Goal: Check status: Check status

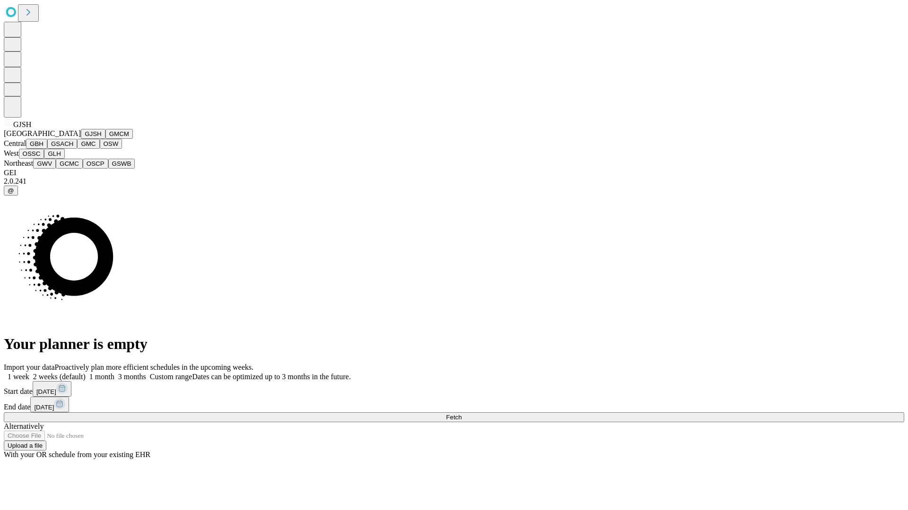
click at [81, 139] on button "GJSH" at bounding box center [93, 134] width 25 height 10
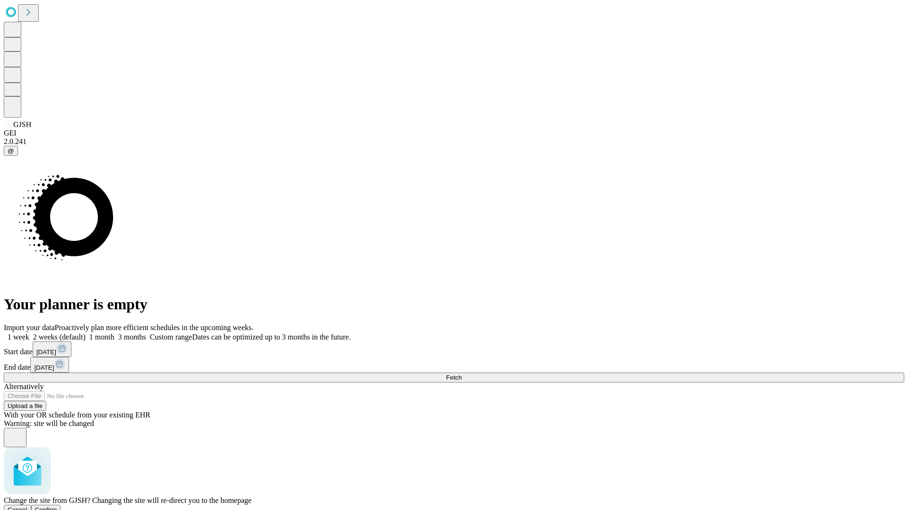
click at [57, 507] on span "Confirm" at bounding box center [46, 510] width 22 height 7
click at [114, 333] on label "1 month" at bounding box center [100, 337] width 29 height 8
click at [461, 374] on span "Fetch" at bounding box center [454, 377] width 16 height 7
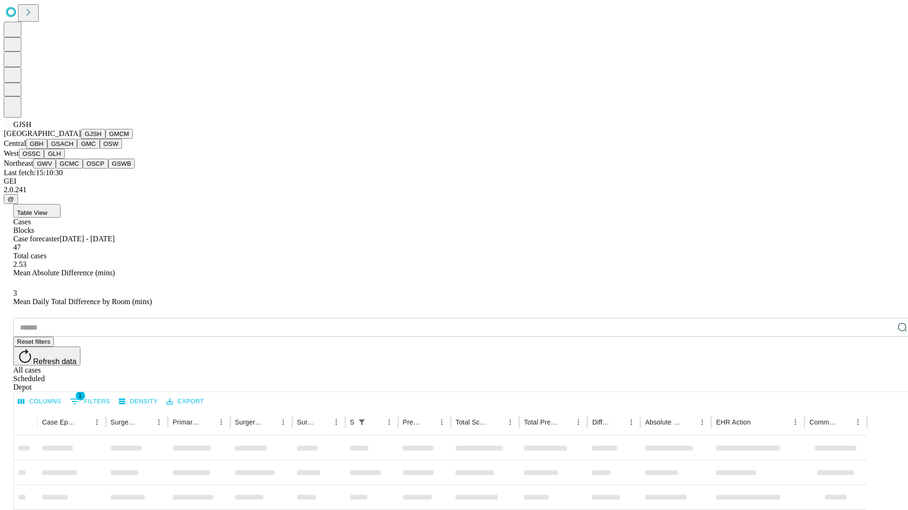
click at [105, 139] on button "GMCM" at bounding box center [118, 134] width 27 height 10
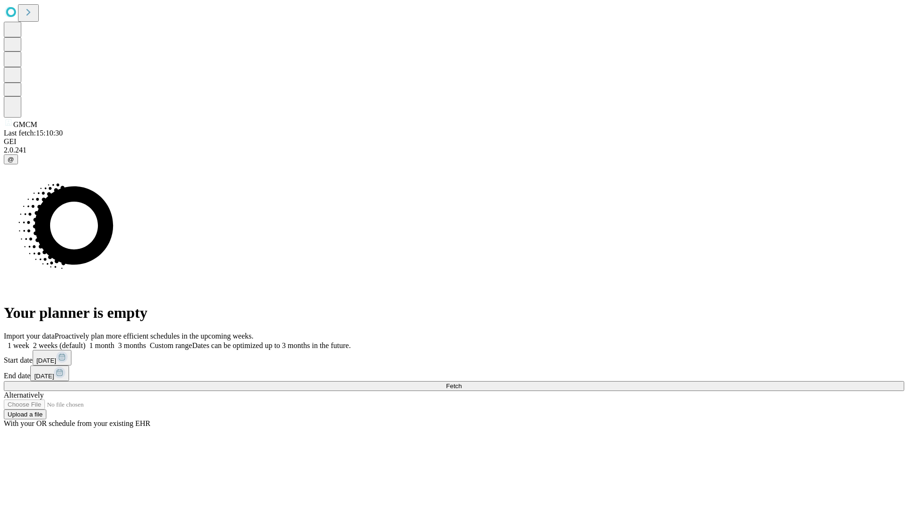
click at [114, 342] on label "1 month" at bounding box center [100, 346] width 29 height 8
click at [461, 383] on span "Fetch" at bounding box center [454, 386] width 16 height 7
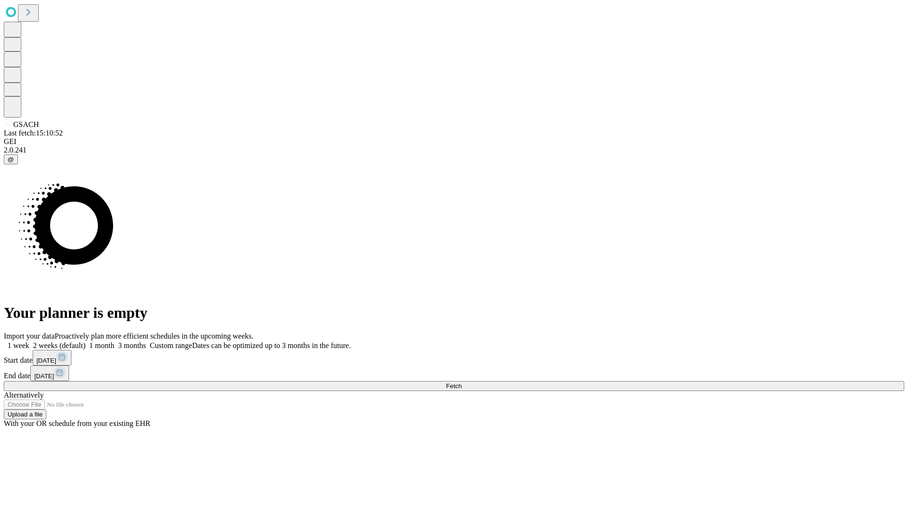
click at [114, 342] on label "1 month" at bounding box center [100, 346] width 29 height 8
click at [461, 383] on span "Fetch" at bounding box center [454, 386] width 16 height 7
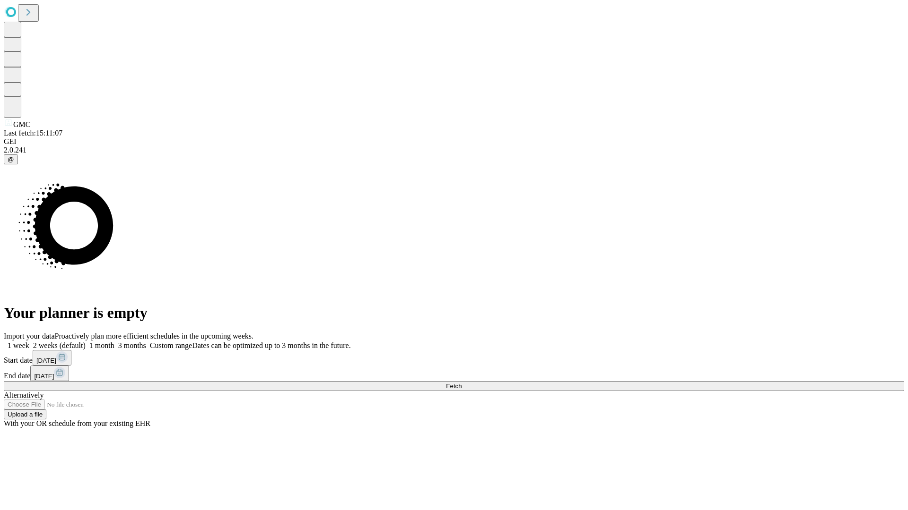
click at [114, 342] on label "1 month" at bounding box center [100, 346] width 29 height 8
click at [461, 383] on span "Fetch" at bounding box center [454, 386] width 16 height 7
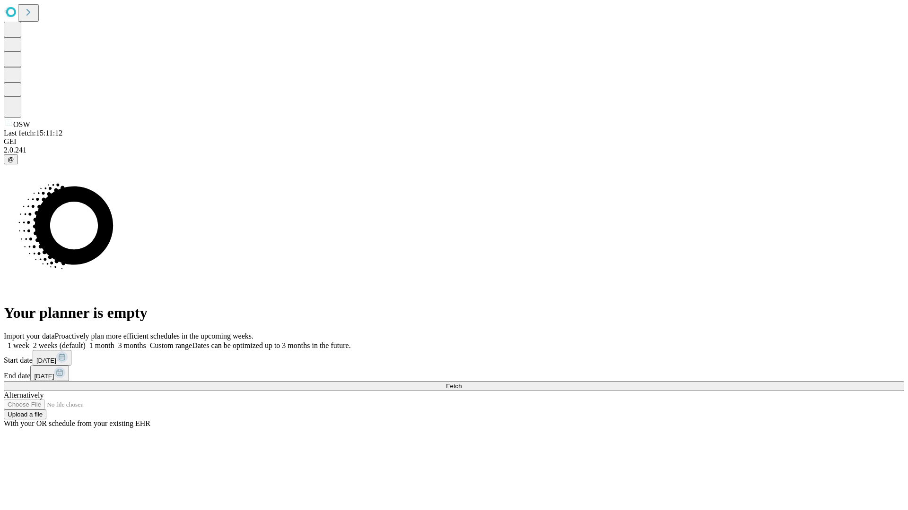
click at [114, 342] on label "1 month" at bounding box center [100, 346] width 29 height 8
click at [461, 383] on span "Fetch" at bounding box center [454, 386] width 16 height 7
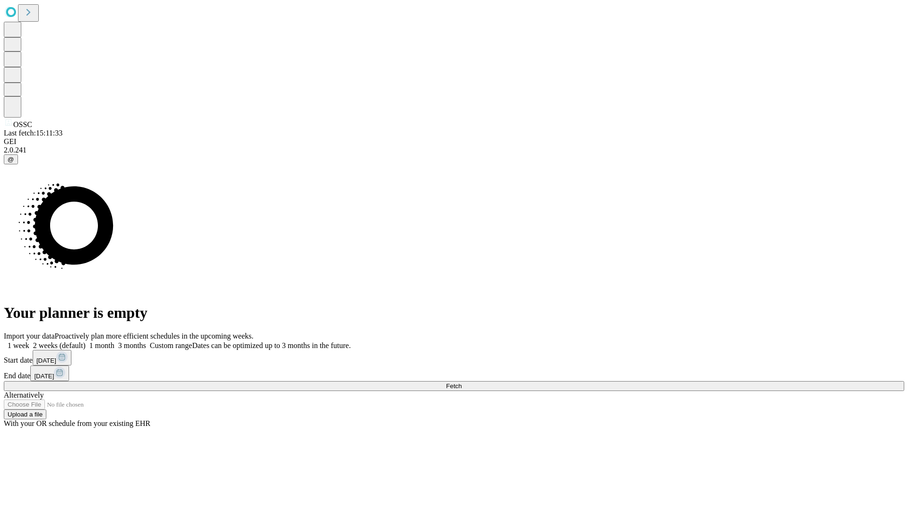
click at [114, 342] on label "1 month" at bounding box center [100, 346] width 29 height 8
click at [461, 383] on span "Fetch" at bounding box center [454, 386] width 16 height 7
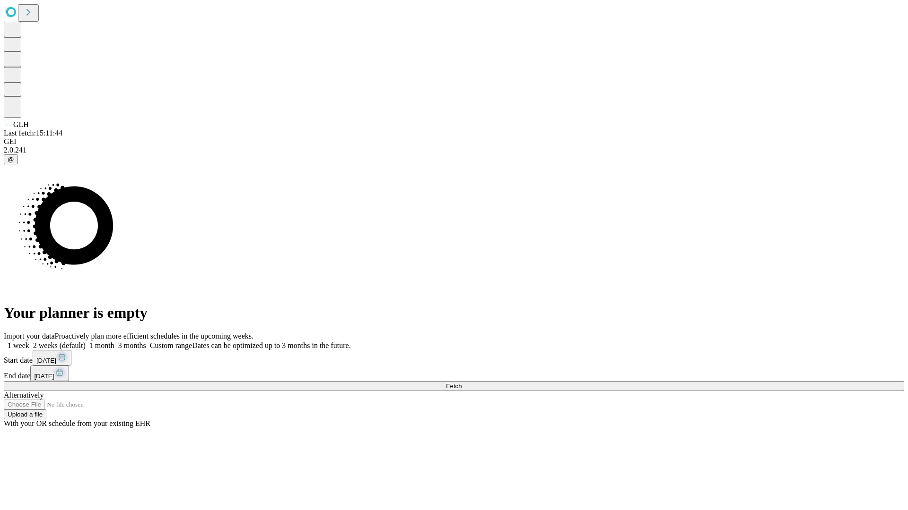
click at [114, 342] on label "1 month" at bounding box center [100, 346] width 29 height 8
click at [461, 383] on span "Fetch" at bounding box center [454, 386] width 16 height 7
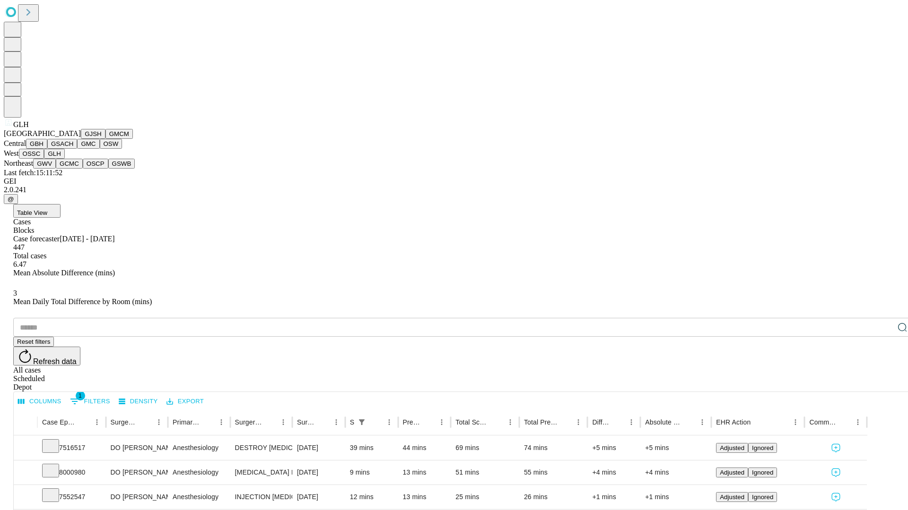
click at [56, 169] on button "GWV" at bounding box center [44, 164] width 23 height 10
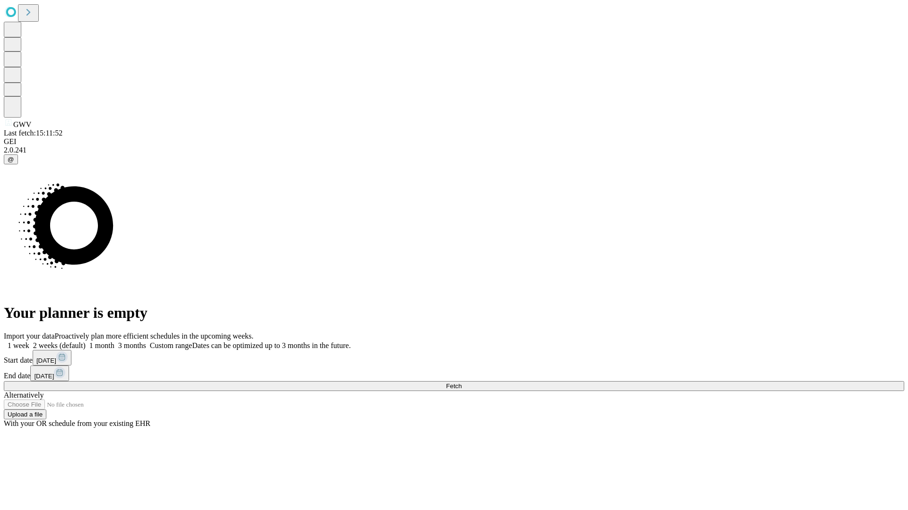
click at [114, 342] on label "1 month" at bounding box center [100, 346] width 29 height 8
click at [461, 383] on span "Fetch" at bounding box center [454, 386] width 16 height 7
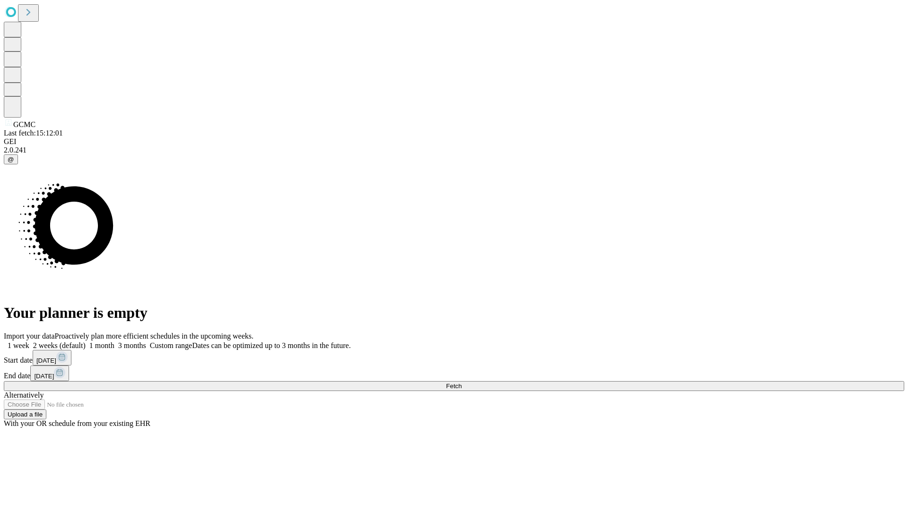
click at [114, 342] on label "1 month" at bounding box center [100, 346] width 29 height 8
click at [461, 383] on span "Fetch" at bounding box center [454, 386] width 16 height 7
click at [114, 342] on label "1 month" at bounding box center [100, 346] width 29 height 8
click at [461, 383] on span "Fetch" at bounding box center [454, 386] width 16 height 7
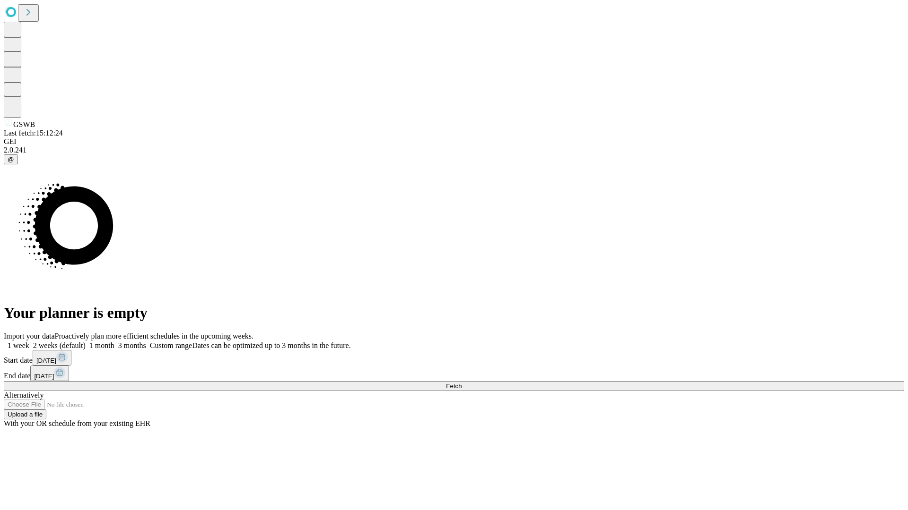
click at [114, 342] on label "1 month" at bounding box center [100, 346] width 29 height 8
click at [461, 383] on span "Fetch" at bounding box center [454, 386] width 16 height 7
